Goal: Transaction & Acquisition: Download file/media

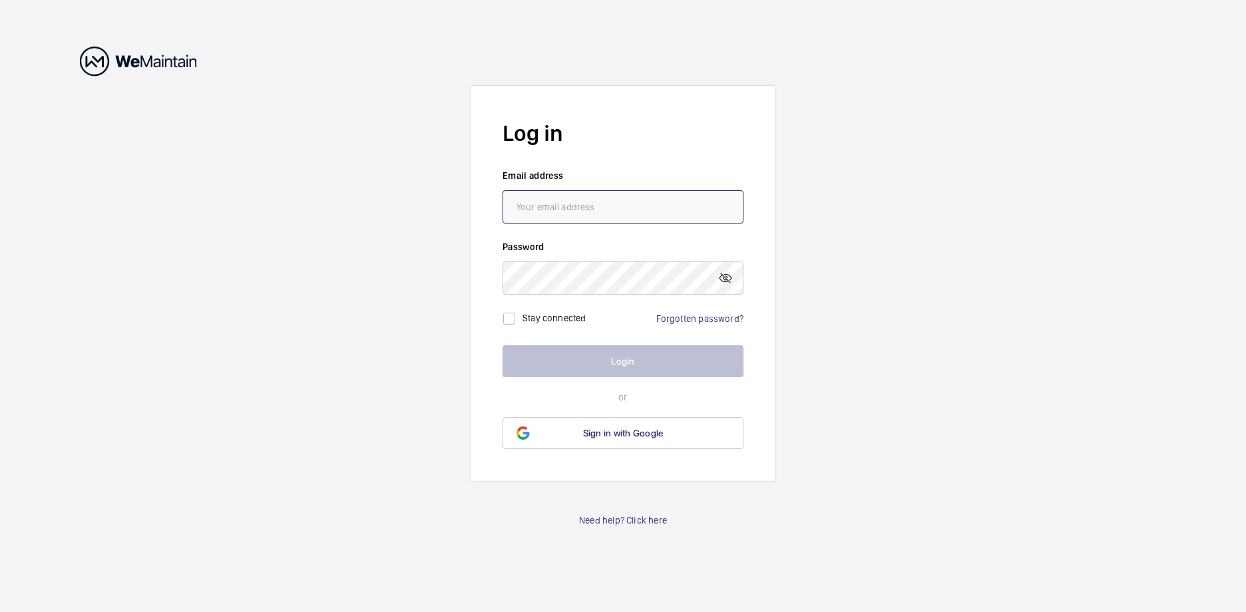
type input "[EMAIL_ADDRESS][DOMAIN_NAME]"
click at [672, 360] on button "Login" at bounding box center [623, 361] width 241 height 32
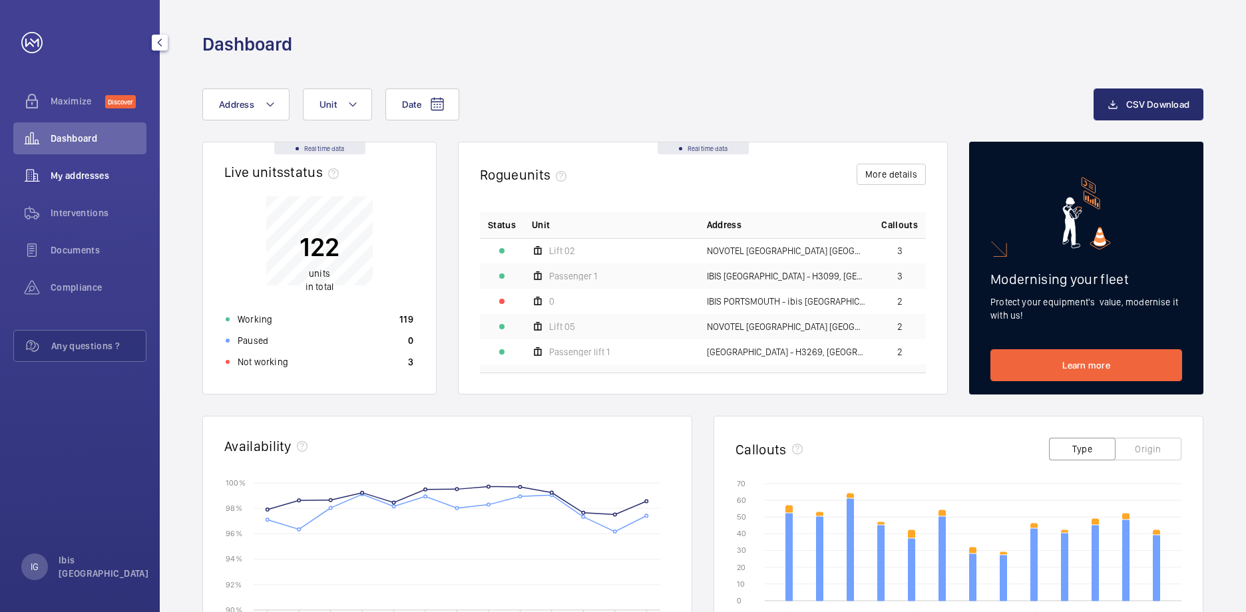
click at [98, 176] on span "My addresses" at bounding box center [99, 175] width 96 height 13
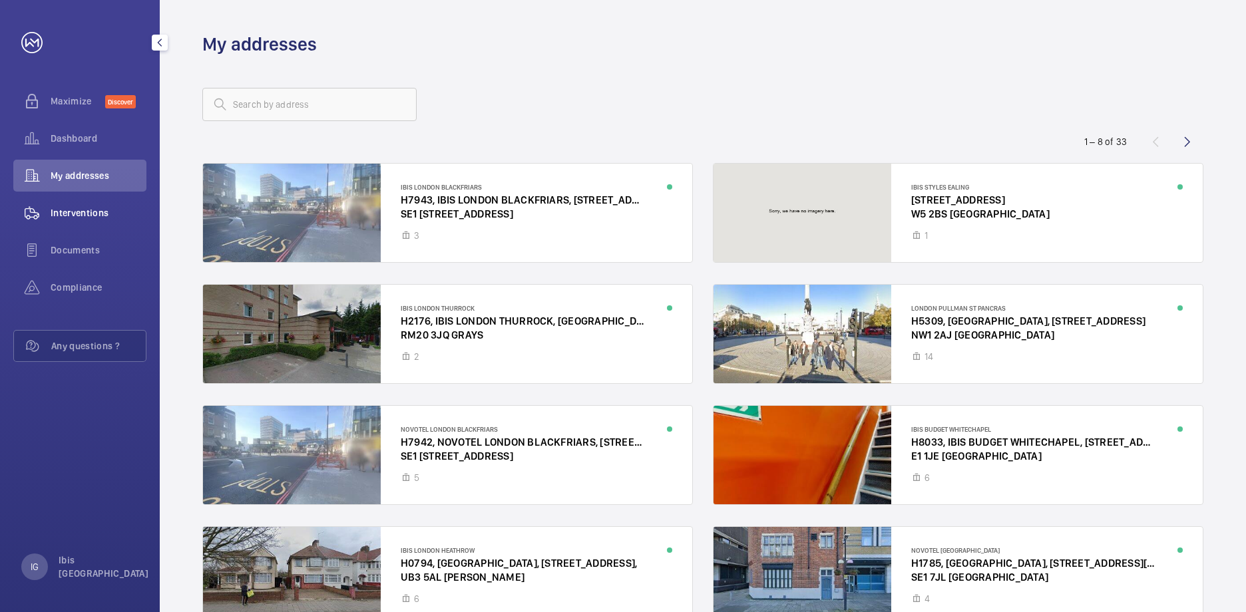
drag, startPoint x: 79, startPoint y: 214, endPoint x: 86, endPoint y: 203, distance: 13.1
click at [79, 214] on span "Interventions" at bounding box center [99, 212] width 96 height 13
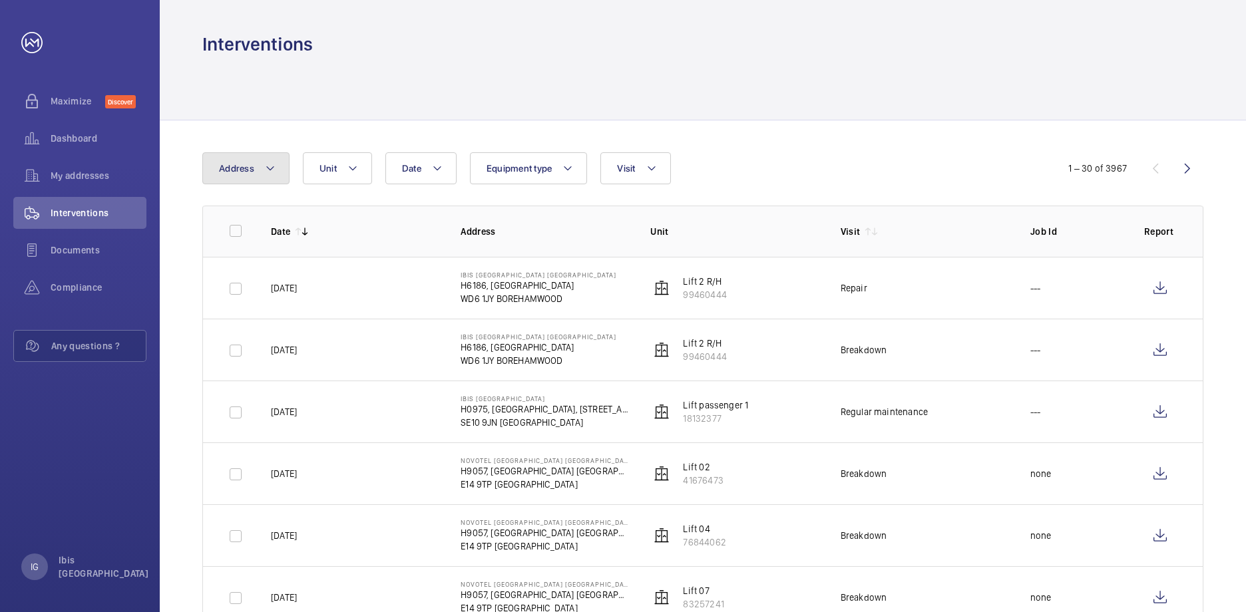
click at [244, 170] on span "Address" at bounding box center [236, 168] width 35 height 11
type input "green"
click at [339, 263] on span "GREEN" at bounding box center [353, 259] width 29 height 11
click at [236, 263] on input "IBIS [GEOGRAPHIC_DATA] WICH - H0975, [GEOGRAPHIC_DATA][STREET_ADDRESS][PERSON_N…" at bounding box center [222, 259] width 27 height 27
checkbox input "true"
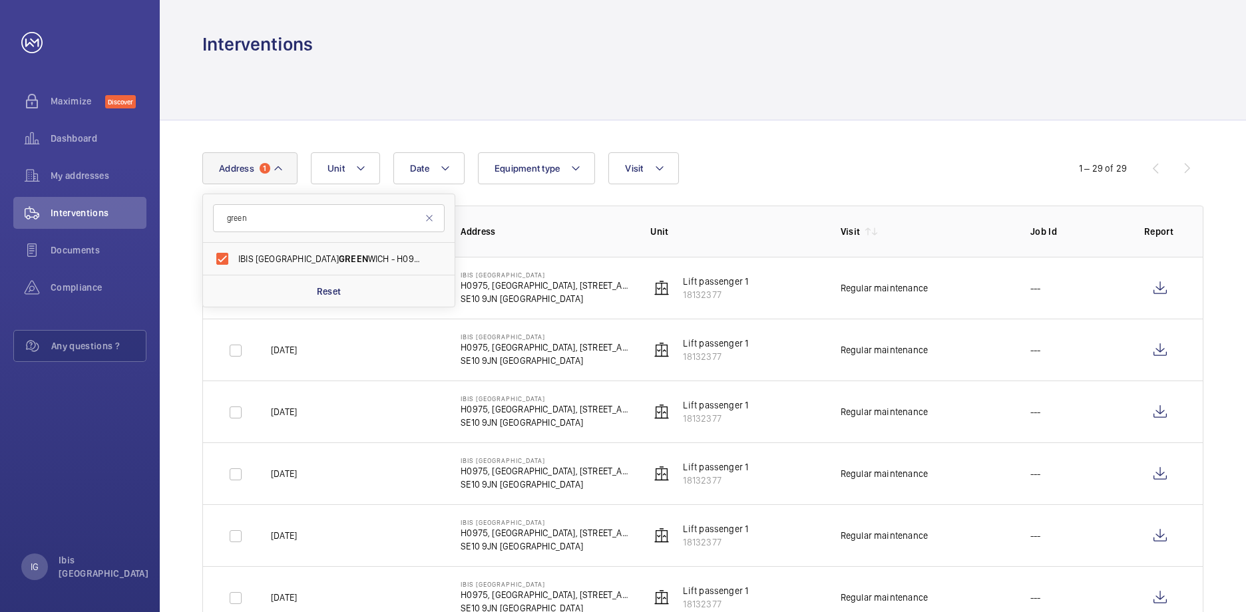
click at [795, 178] on div "Date Address [STREET_ADDRESS][GEOGRAPHIC_DATA][STREET_ADDRESS][PERSON_NAME] Res…" at bounding box center [622, 168] width 841 height 32
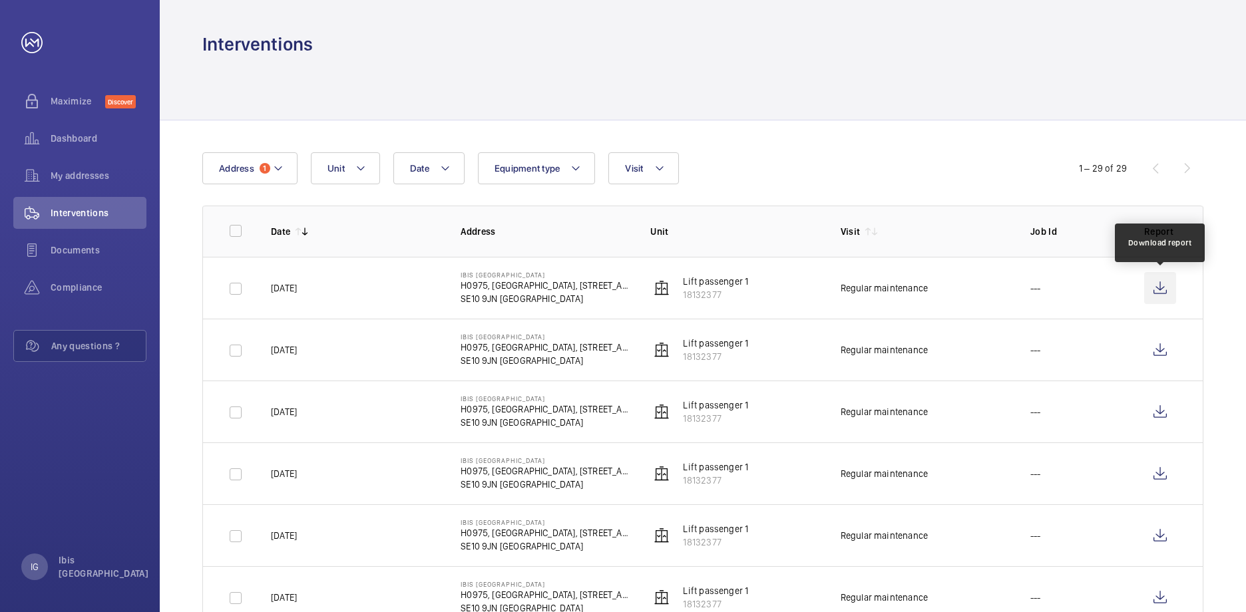
click at [1157, 282] on wm-front-icon-button at bounding box center [1160, 288] width 32 height 32
